Goal: Navigation & Orientation: Find specific page/section

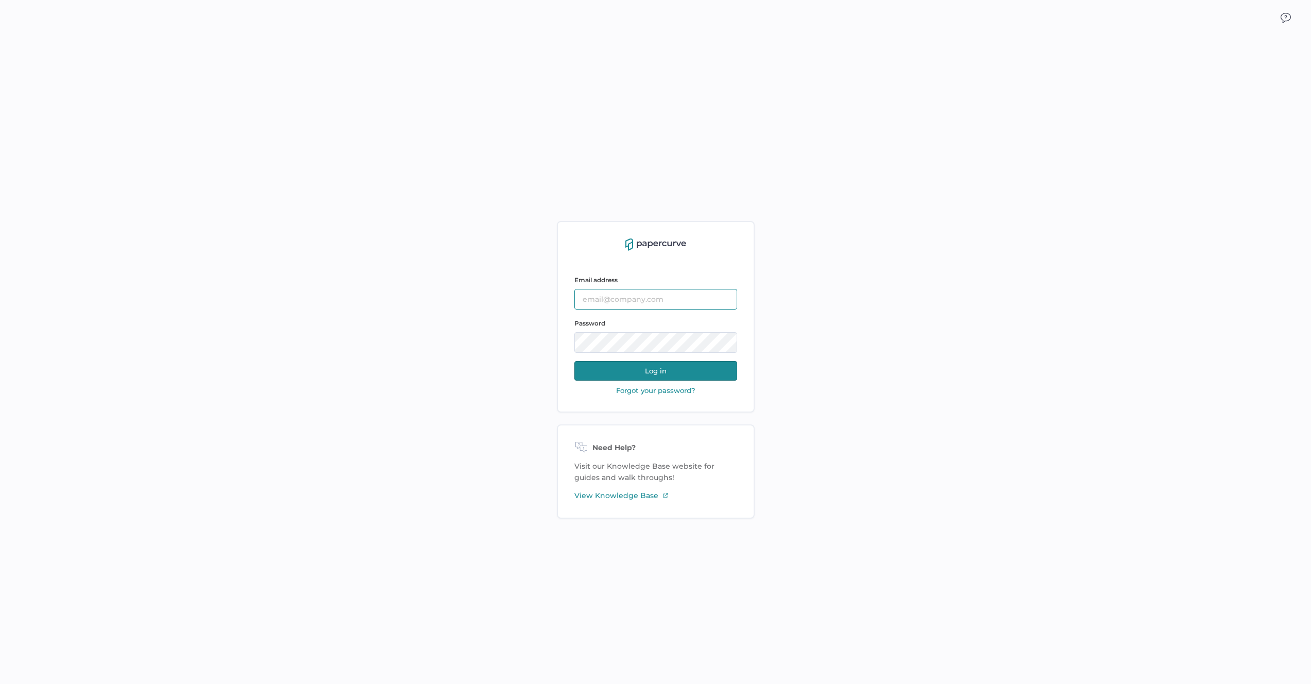
click at [706, 298] on input "text" at bounding box center [655, 299] width 163 height 21
type input "antonio.salumbides@papercurve.com"
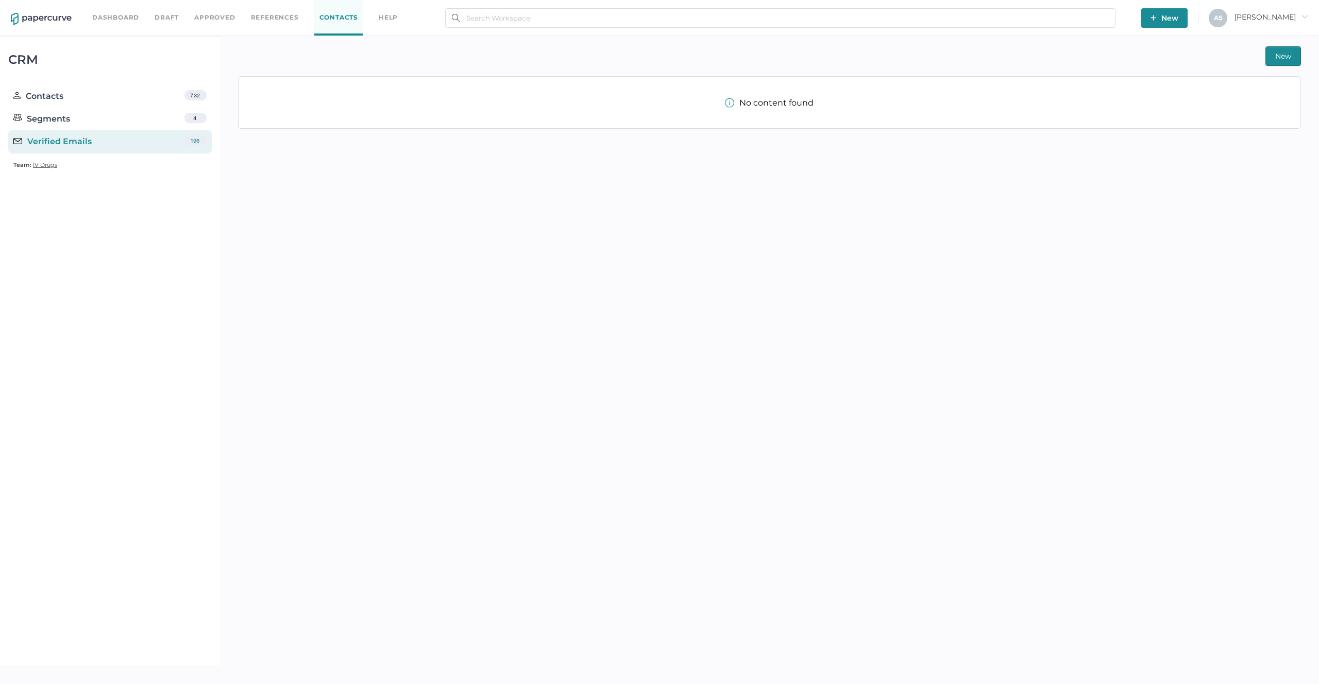
click at [56, 164] on span "IV Drugs" at bounding box center [45, 164] width 24 height 7
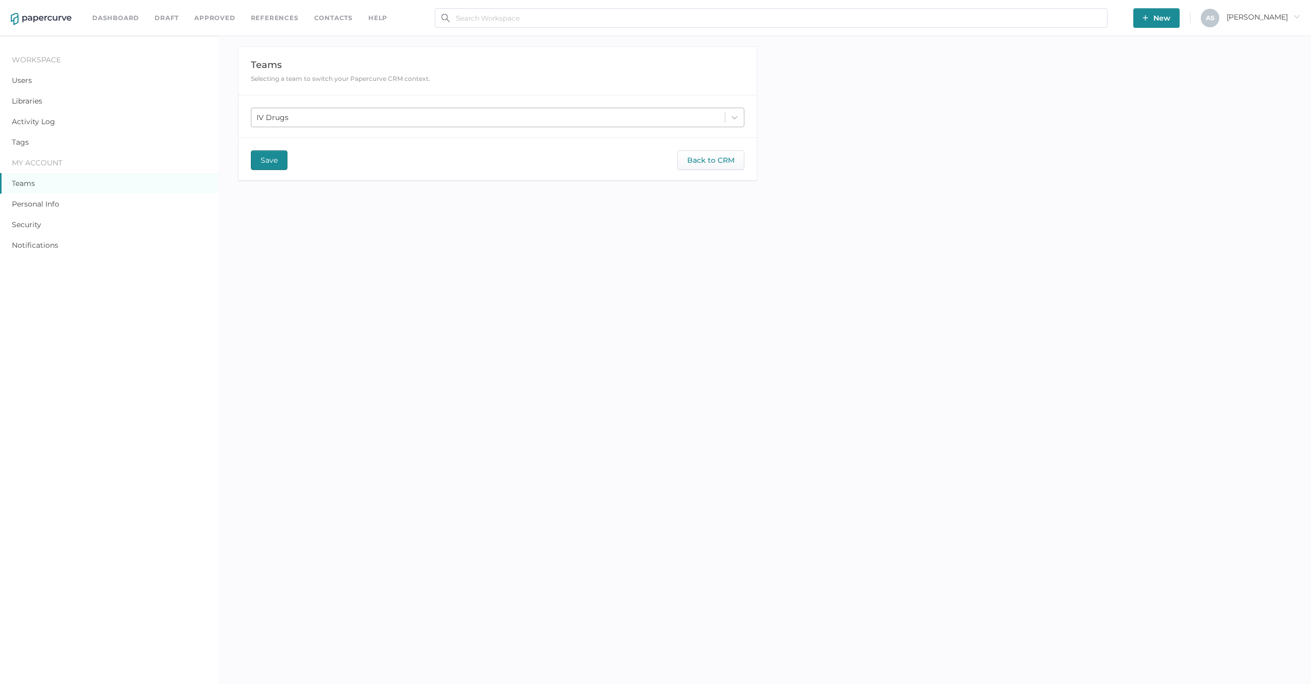
click at [348, 117] on div "IV Drugs" at bounding box center [487, 117] width 473 height 15
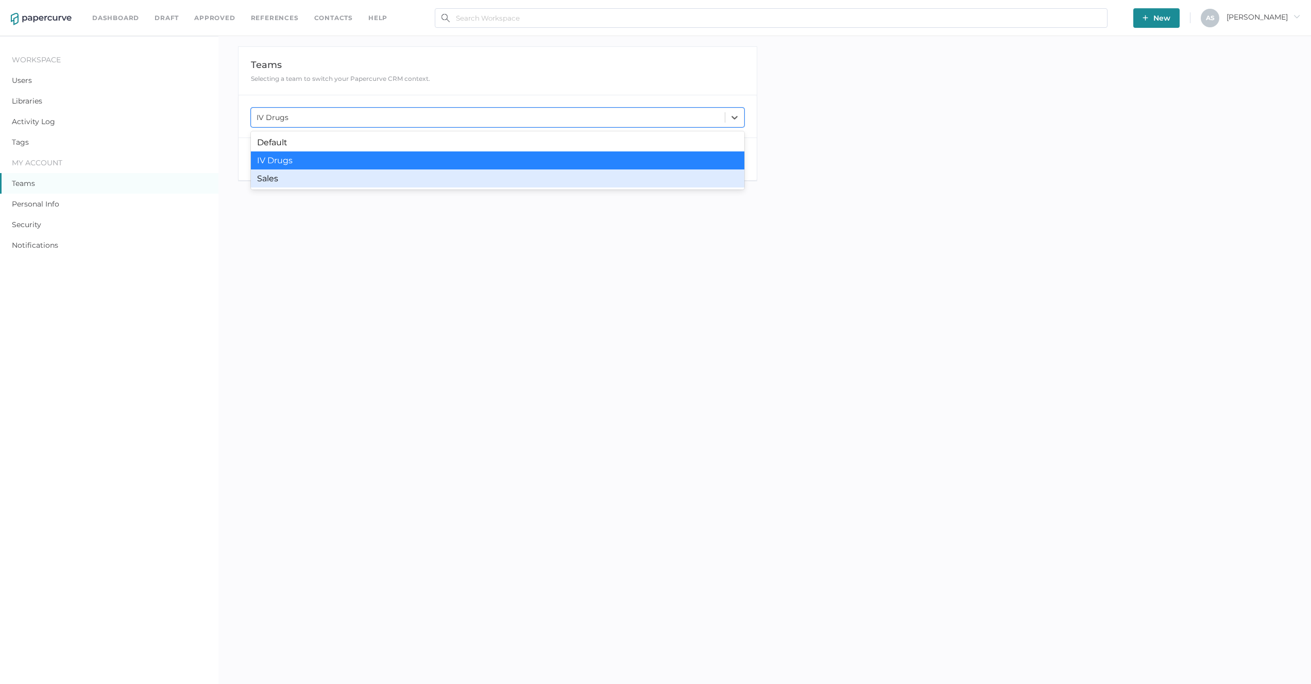
click at [424, 304] on div "Teams Selecting a team to switch your Papercurve CRM context. option Sales focu…" at bounding box center [491, 378] width 546 height 684
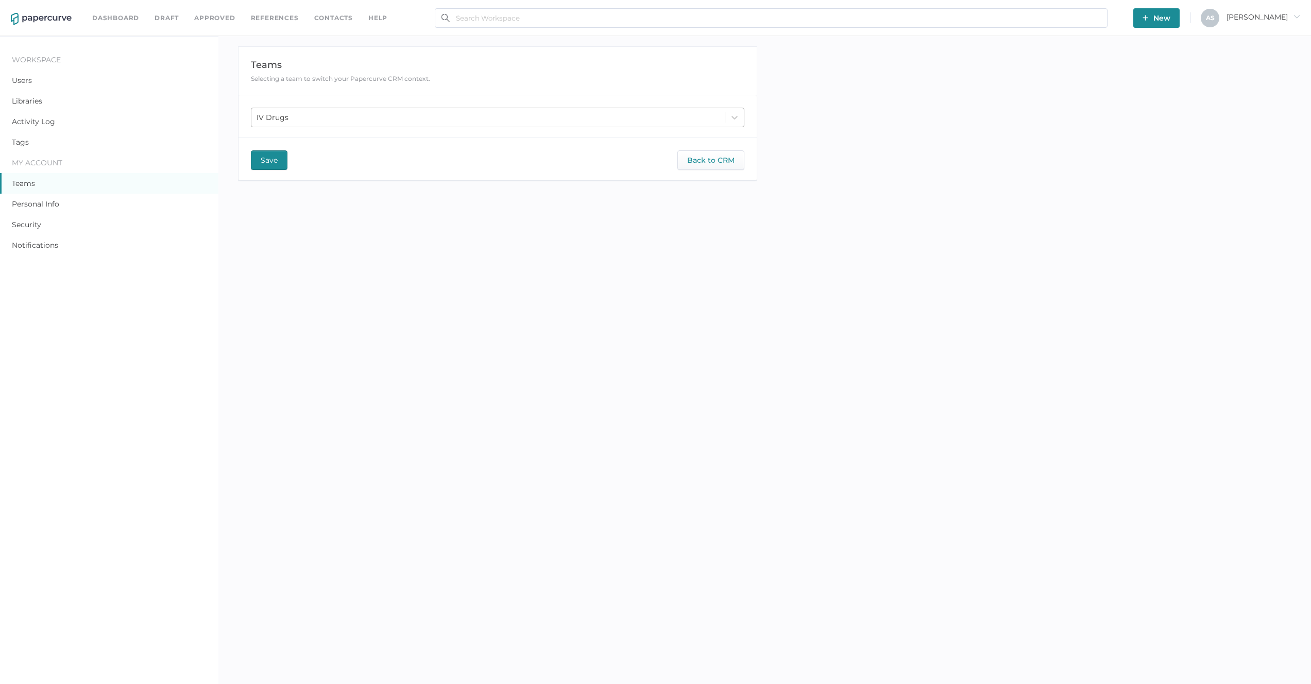
click at [366, 115] on div "IV Drugs" at bounding box center [487, 117] width 473 height 15
click at [365, 227] on div "Teams Selecting a team to switch your Papercurve CRM context. IV Drugs Save Bac…" at bounding box center [491, 378] width 546 height 684
